Goal: Task Accomplishment & Management: Manage account settings

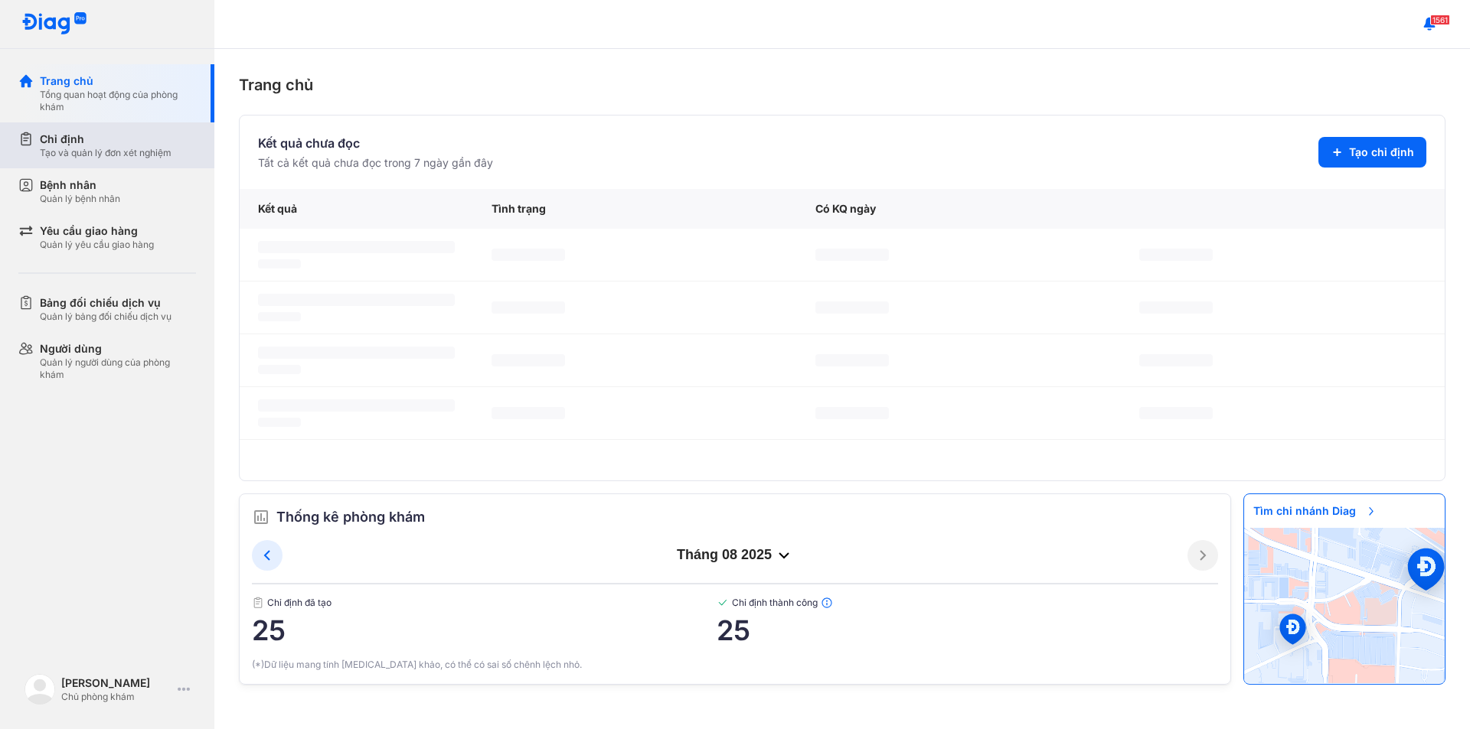
click at [83, 147] on div "Tạo và quản lý đơn xét nghiệm" at bounding box center [106, 153] width 132 height 12
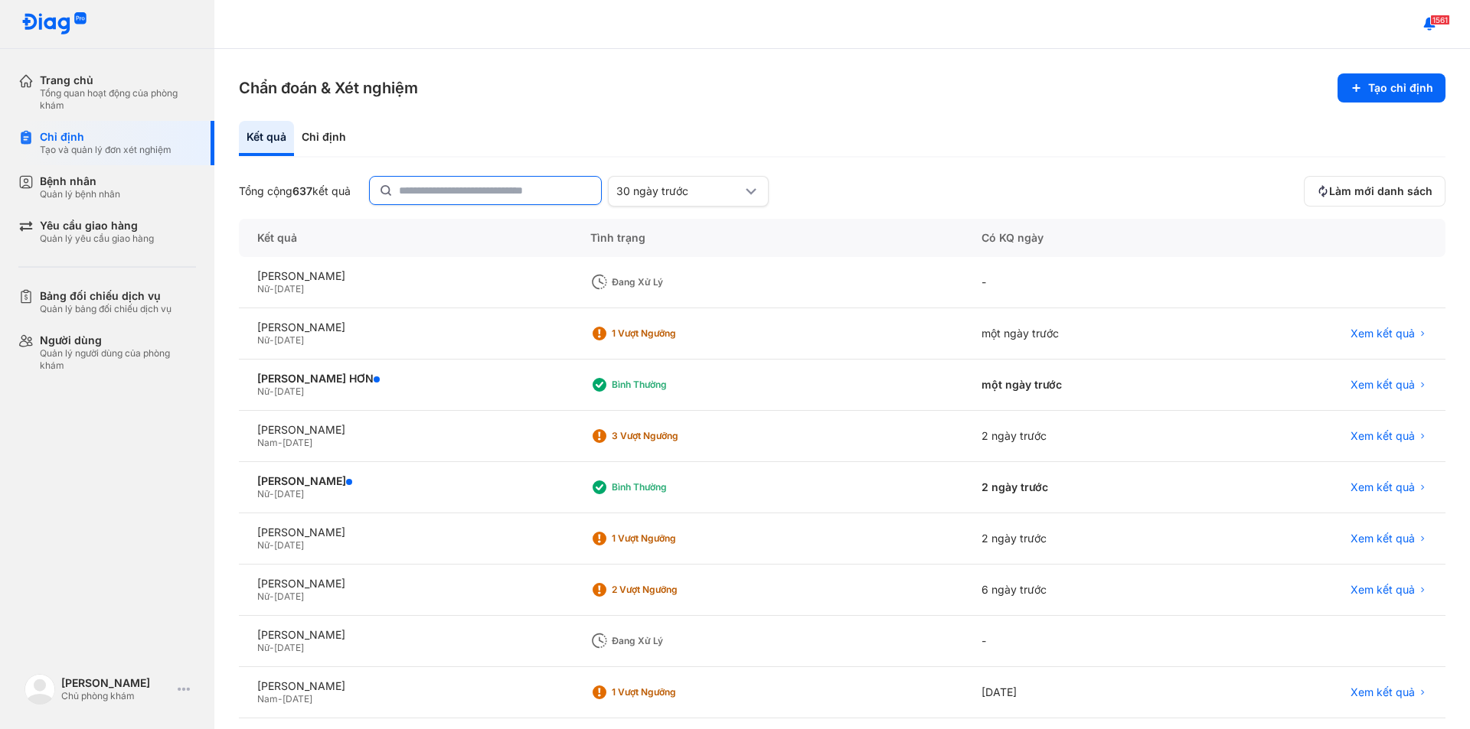
click at [429, 182] on input "text" at bounding box center [495, 191] width 193 height 28
click at [360, 472] on div "NGUYỄN THỊ LINH CHI Nữ - 01/01/2021" at bounding box center [405, 487] width 333 height 51
click at [359, 476] on div "[PERSON_NAME]" at bounding box center [405, 482] width 296 height 14
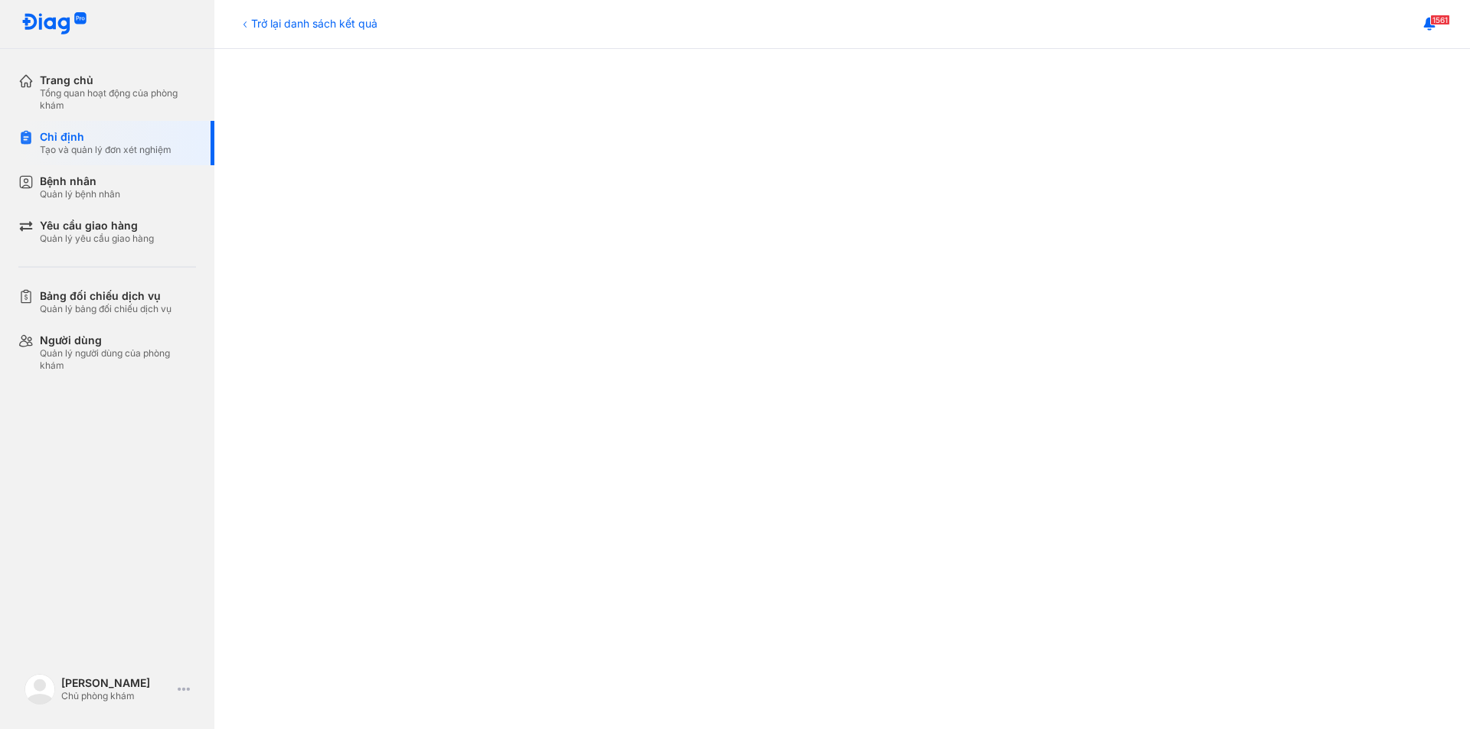
scroll to position [306, 0]
